Goal: Task Accomplishment & Management: Manage account settings

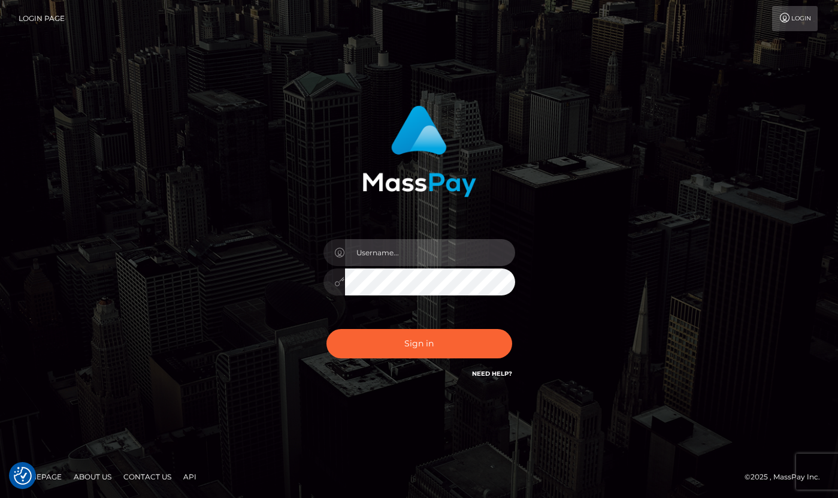
click at [405, 258] on input "text" at bounding box center [430, 252] width 170 height 27
type input "[PERSON_NAME]"
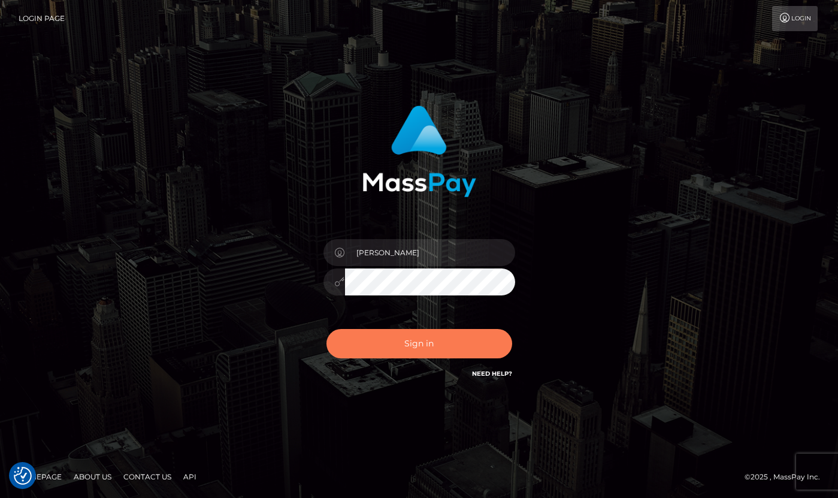
click at [458, 331] on button "Sign in" at bounding box center [420, 343] width 186 height 29
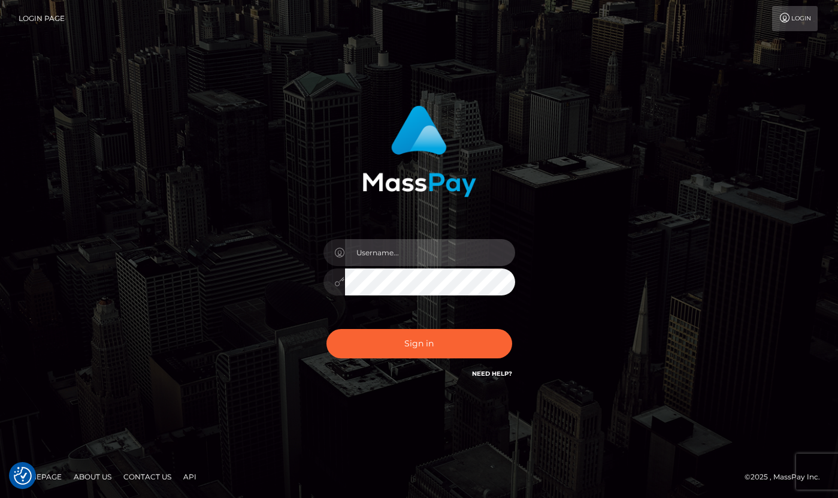
click at [421, 246] on input "text" at bounding box center [430, 252] width 170 height 27
type input "[PERSON_NAME]"
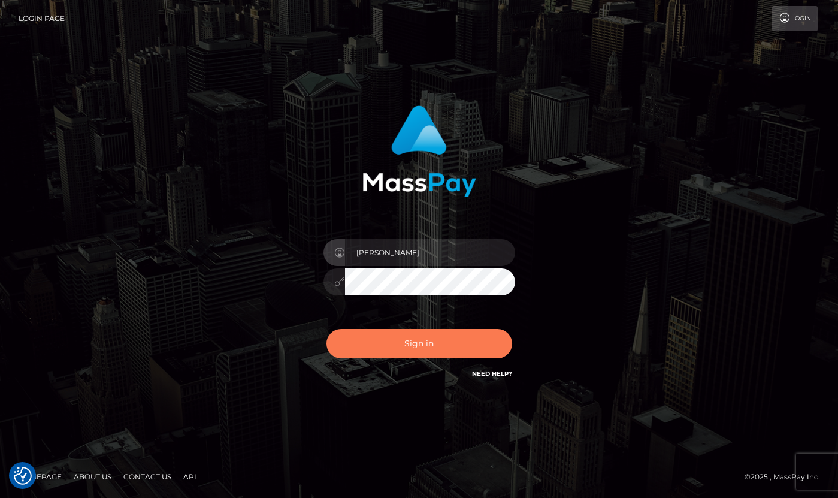
click at [463, 334] on button "Sign in" at bounding box center [420, 343] width 186 height 29
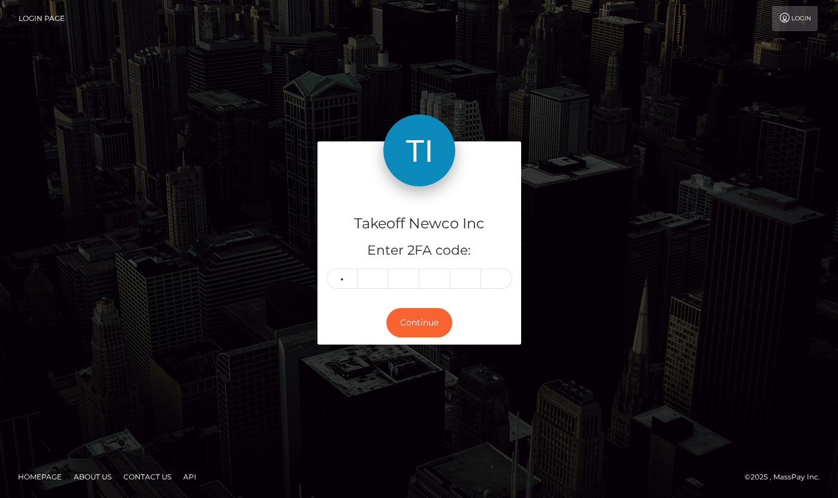
type input "6"
type input "7"
type input "9"
type input "5"
type input "2"
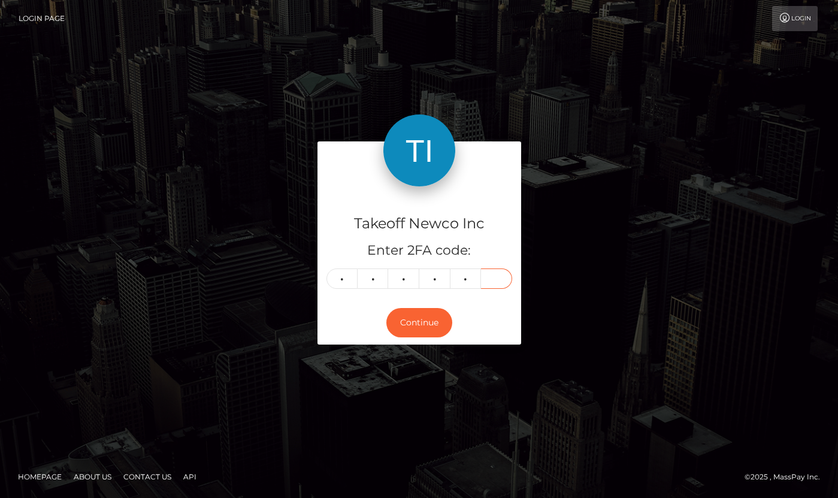
type input "9"
